Goal: Transaction & Acquisition: Purchase product/service

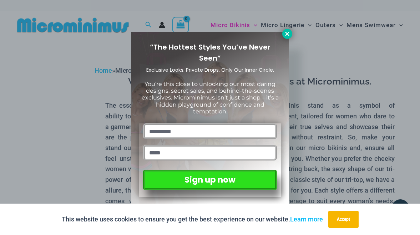
click at [284, 37] on button at bounding box center [287, 34] width 10 height 10
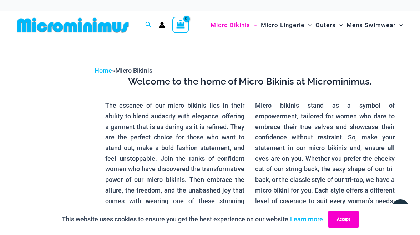
click at [346, 217] on button "Accept" at bounding box center [343, 219] width 30 height 17
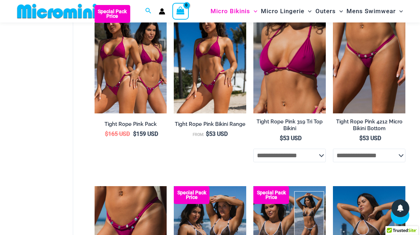
scroll to position [266, 0]
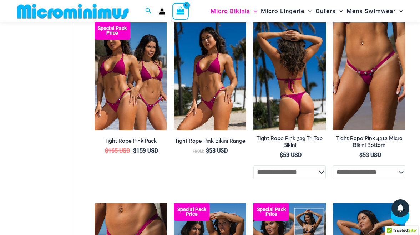
click at [293, 102] on img at bounding box center [289, 76] width 72 height 109
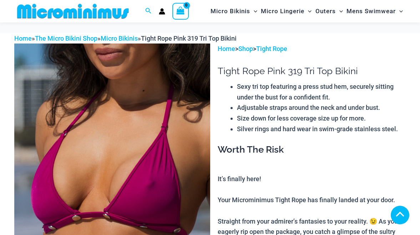
scroll to position [265, 0]
